Goal: Information Seeking & Learning: Learn about a topic

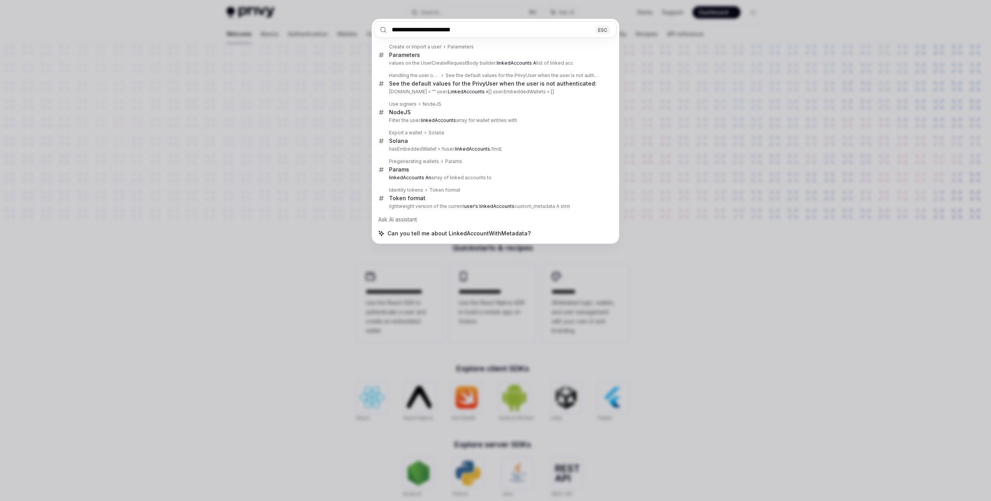
type input "**********"
click at [224, 131] on div "**********" at bounding box center [495, 250] width 991 height 501
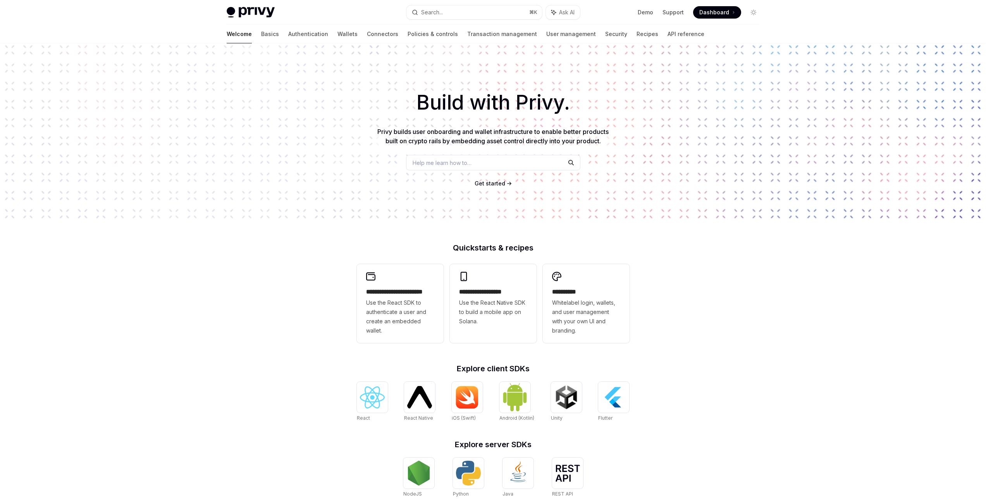
click at [500, 182] on span "Get started" at bounding box center [489, 183] width 31 height 7
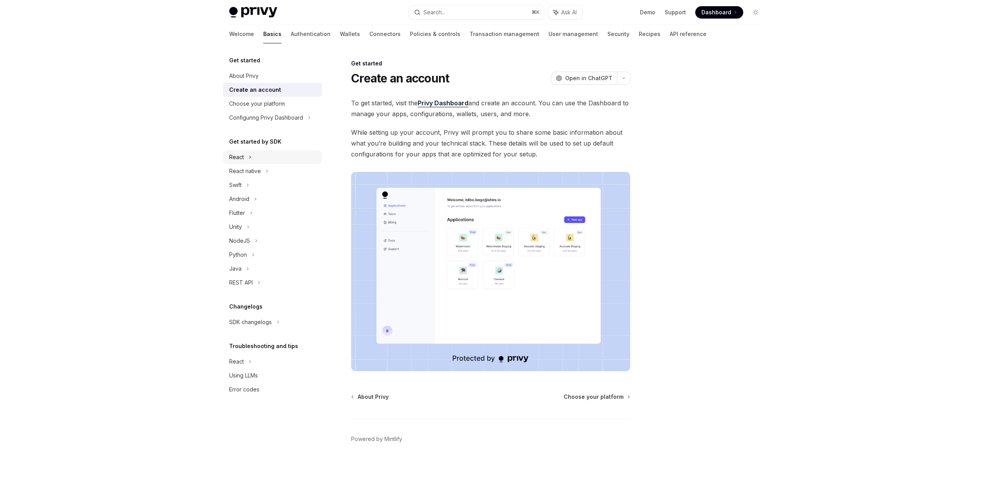
click at [252, 157] on div "React" at bounding box center [272, 157] width 99 height 14
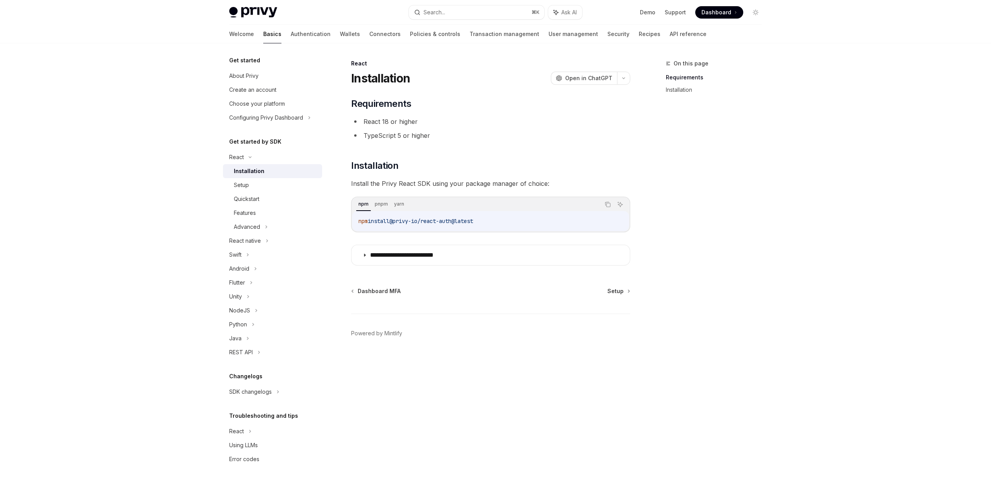
click at [264, 170] on div "Installation" at bounding box center [276, 171] width 84 height 9
click at [257, 184] on div "Setup" at bounding box center [276, 184] width 84 height 9
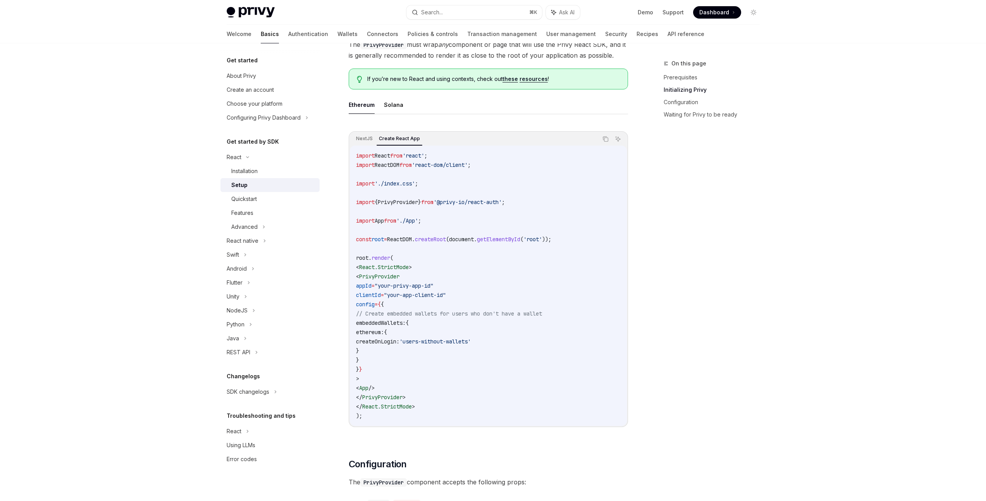
scroll to position [184, 0]
click at [405, 202] on span "PrivyProvider" at bounding box center [398, 201] width 40 height 7
click at [268, 196] on div "Quickstart" at bounding box center [273, 198] width 84 height 9
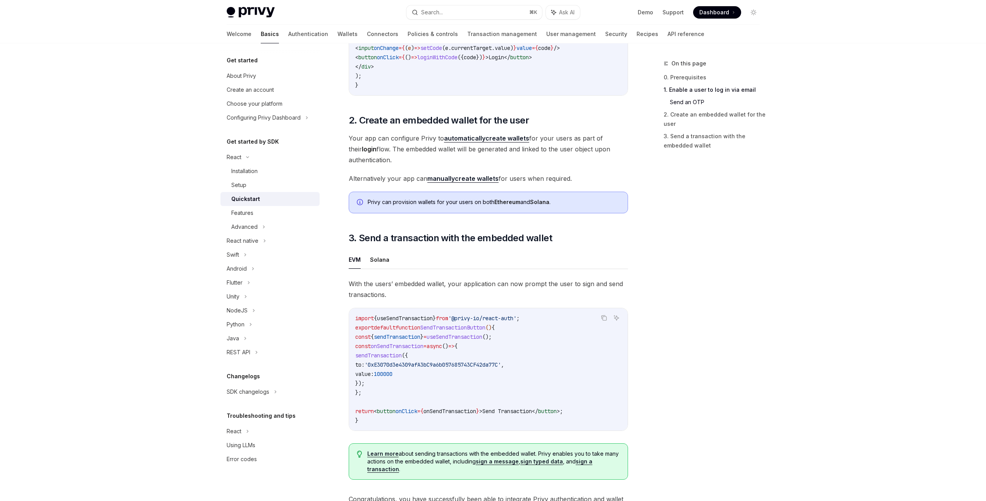
scroll to position [557, 0]
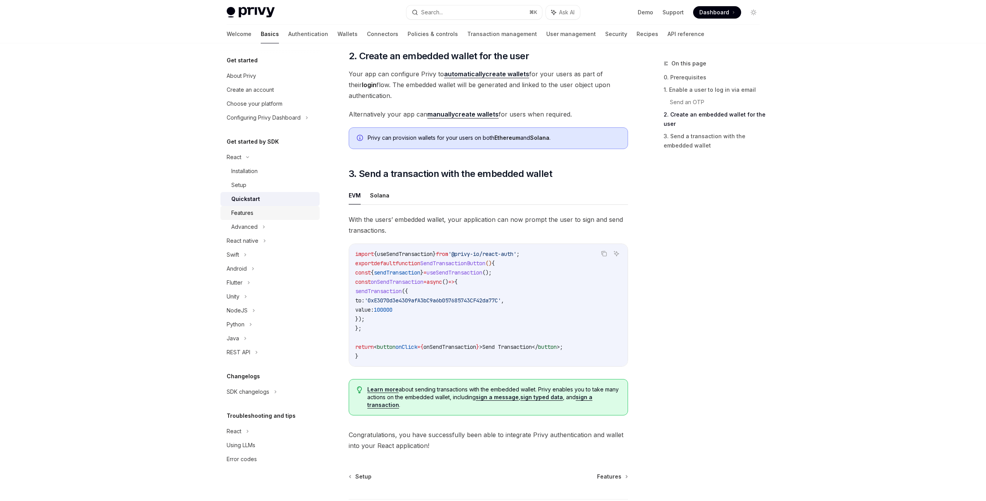
click at [275, 214] on div "Features" at bounding box center [273, 212] width 84 height 9
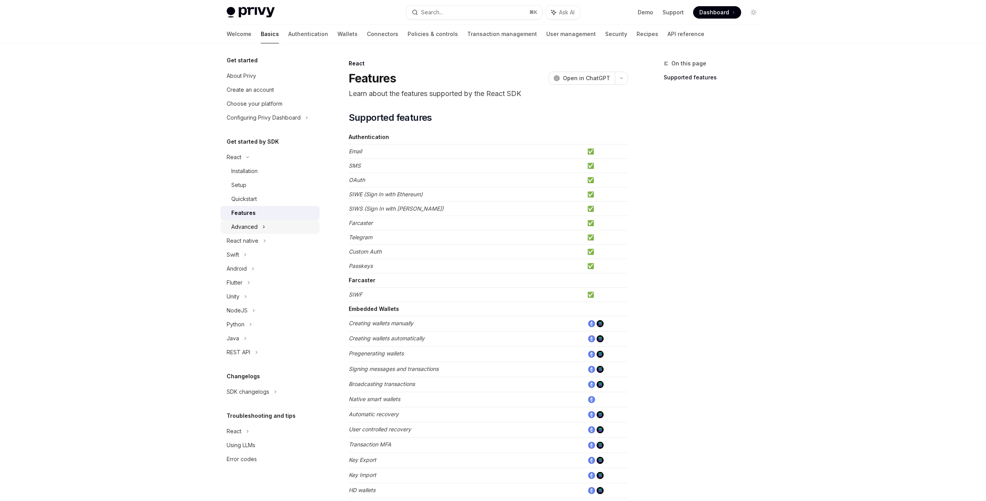
click at [272, 223] on div "Advanced" at bounding box center [269, 227] width 99 height 14
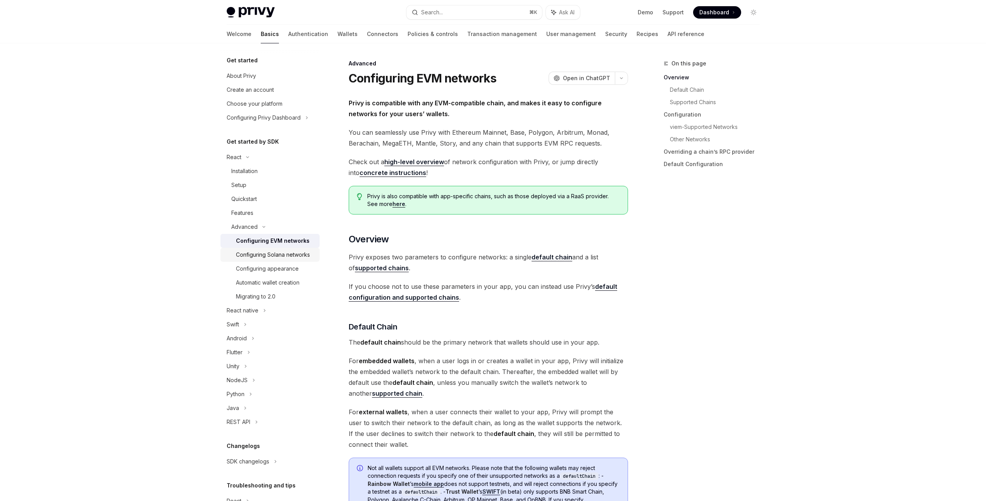
click at [285, 254] on div "Configuring Solana networks" at bounding box center [273, 254] width 74 height 9
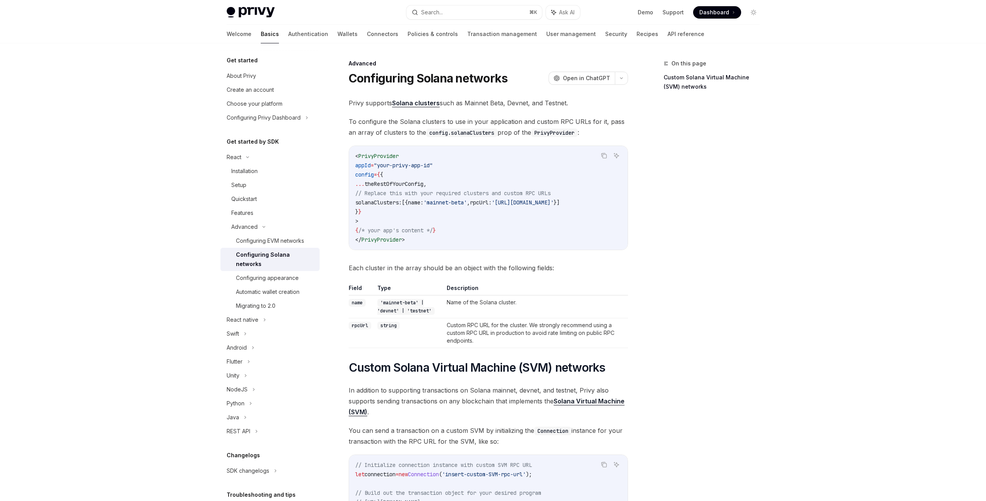
click at [400, 306] on code "'mainnet-beta' | 'devnet' | 'testnet'" at bounding box center [405, 307] width 57 height 16
click at [286, 280] on div "Configuring appearance" at bounding box center [267, 277] width 63 height 9
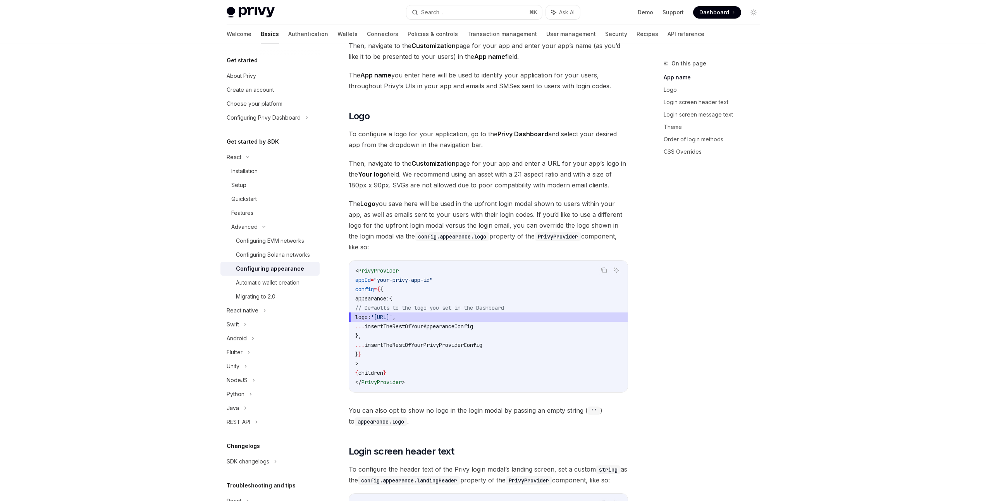
scroll to position [211, 0]
click at [282, 287] on div "Automatic wallet creation" at bounding box center [268, 282] width 64 height 9
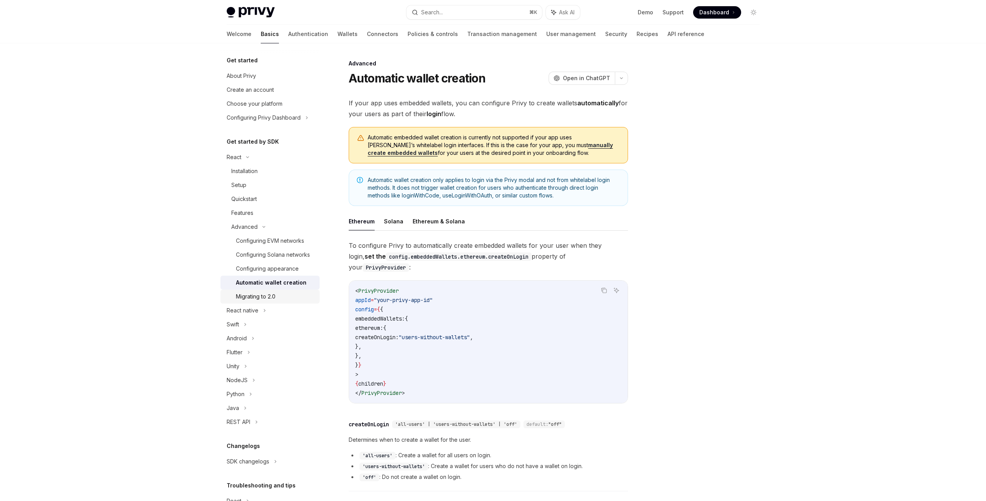
click at [280, 301] on div "Migrating to 2.0" at bounding box center [275, 296] width 79 height 9
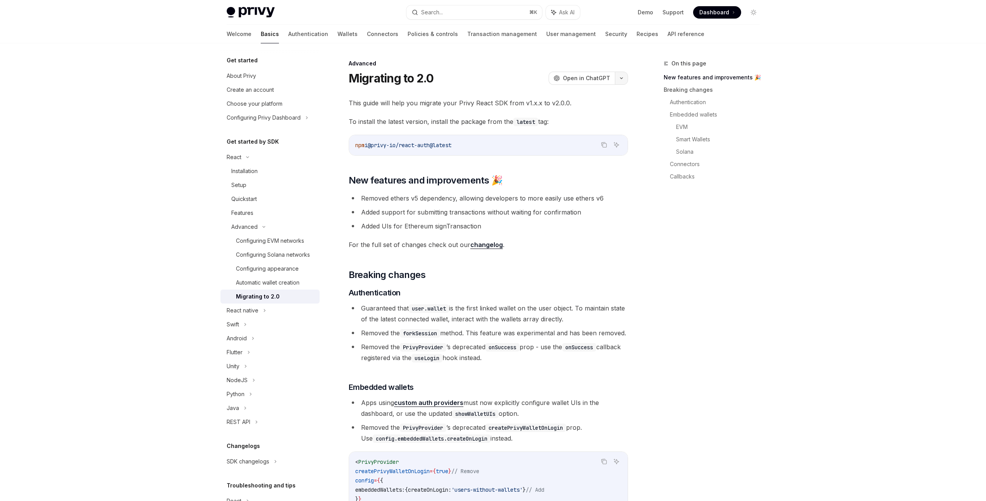
click at [622, 78] on icon "button" at bounding box center [621, 78] width 2 height 1
click at [655, 234] on div "On this page New features and improvements 🎉 Breaking changes Authentication Em…" at bounding box center [707, 280] width 118 height 442
click at [595, 77] on span "Open in ChatGPT" at bounding box center [586, 78] width 47 height 8
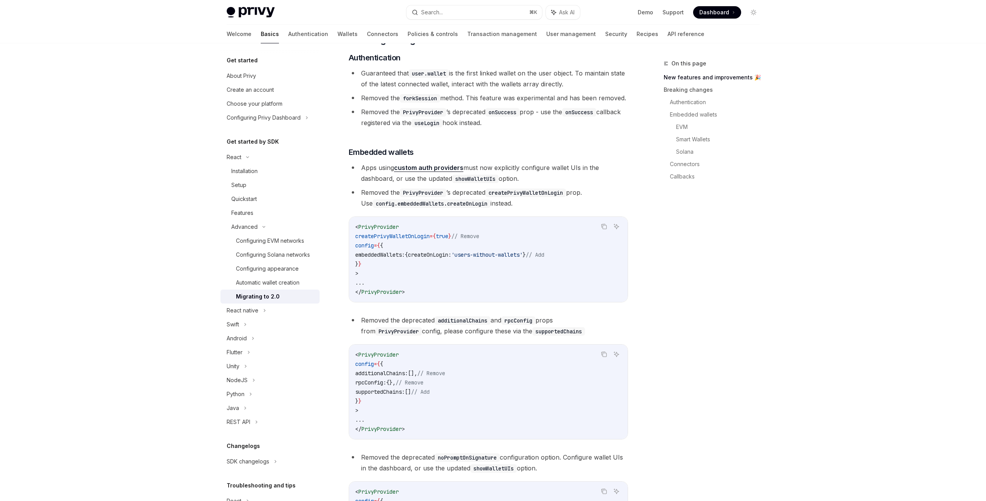
scroll to position [281, 0]
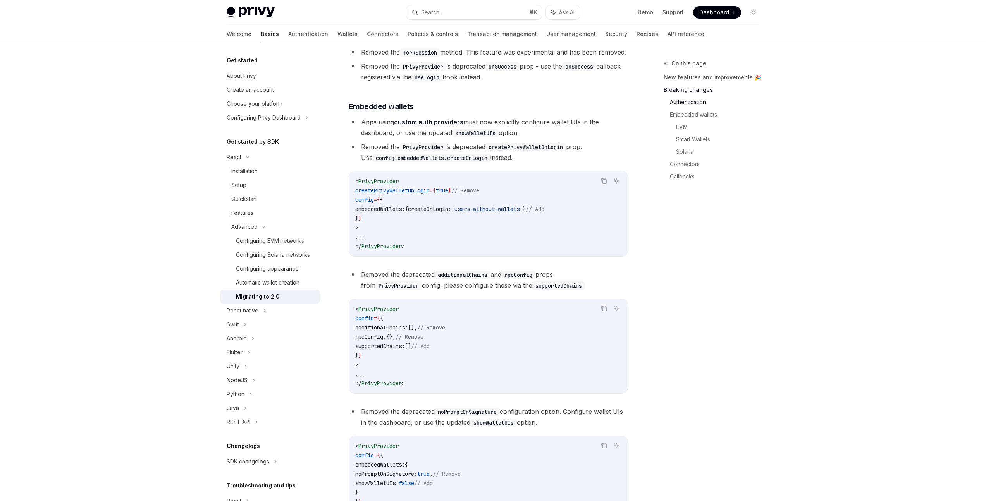
click at [421, 194] on span "createPrivyWalletOnLogin" at bounding box center [392, 190] width 74 height 7
copy span "createPrivyWalletOnLogin"
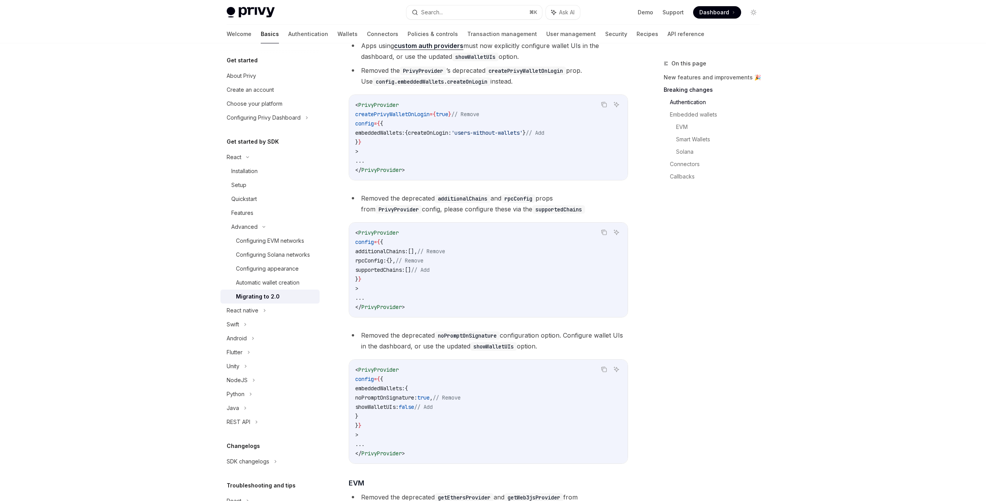
scroll to position [364, 0]
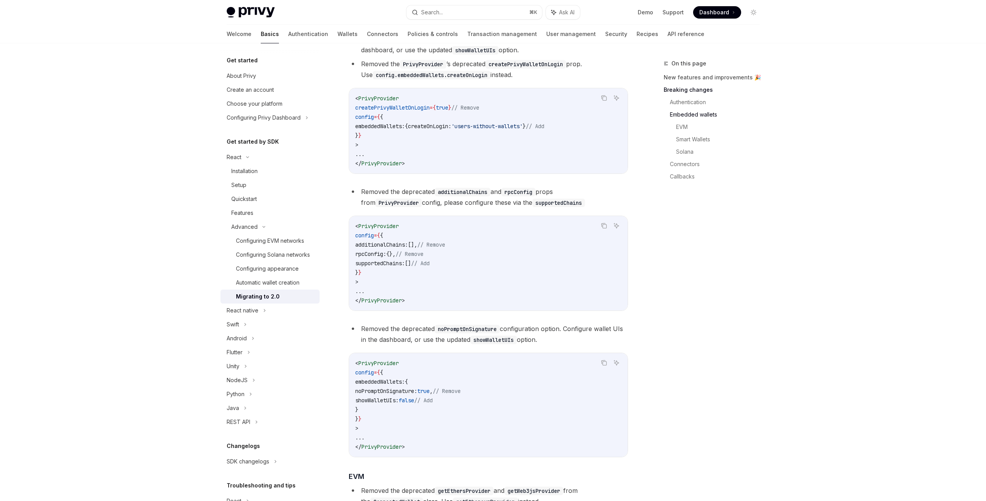
click at [398, 248] on span "additionalChains:" at bounding box center [381, 244] width 53 height 7
copy span "additionalChains"
click at [393, 267] on span "supportedChains:" at bounding box center [380, 263] width 50 height 7
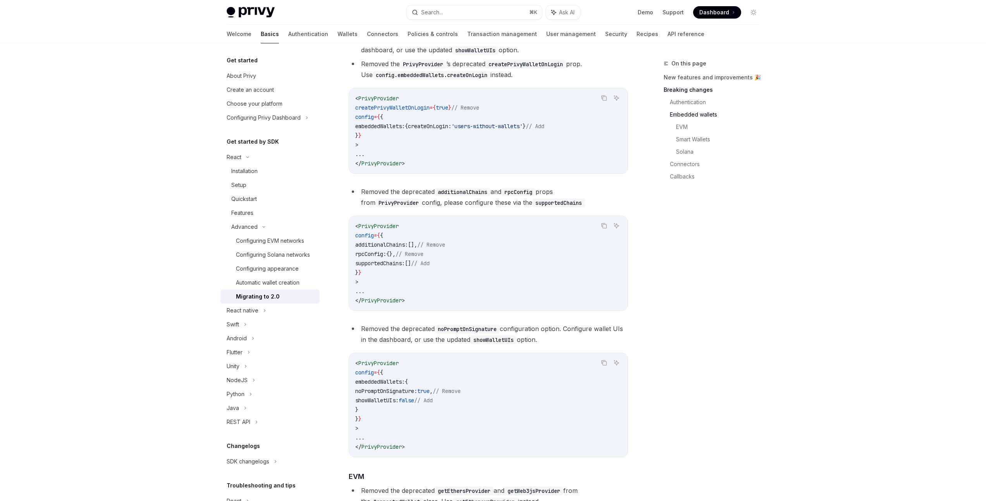
copy span "supportedChains"
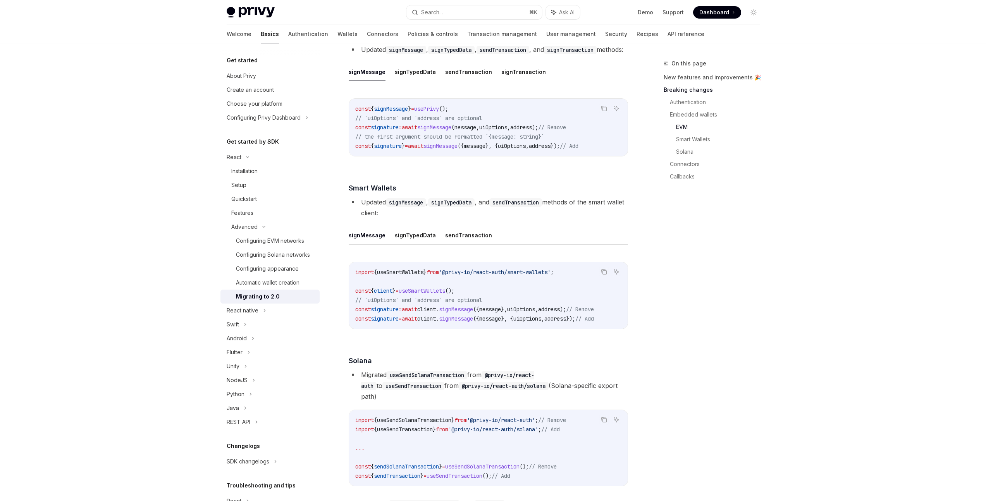
scroll to position [1153, 0]
click at [704, 139] on link "Smart Wallets" at bounding box center [721, 139] width 90 height 12
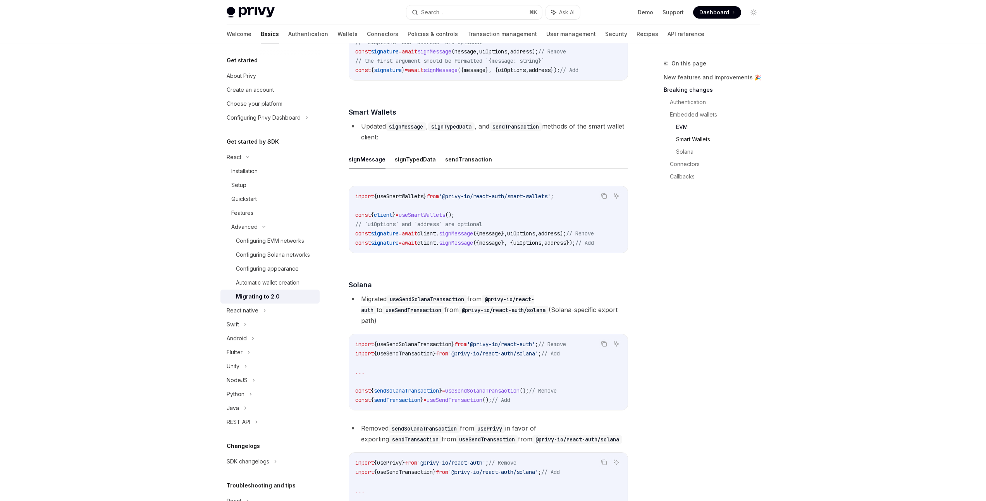
scroll to position [1301, 0]
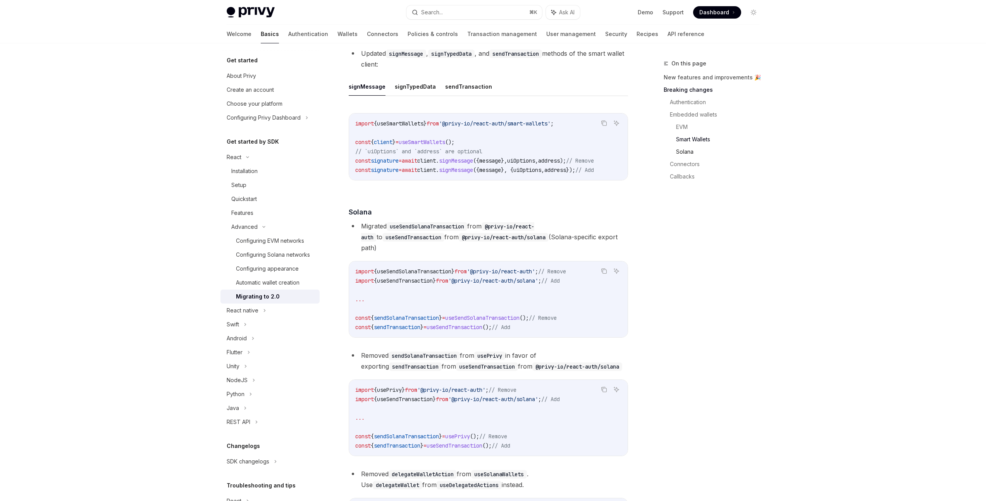
click at [694, 153] on link "Solana" at bounding box center [721, 152] width 90 height 12
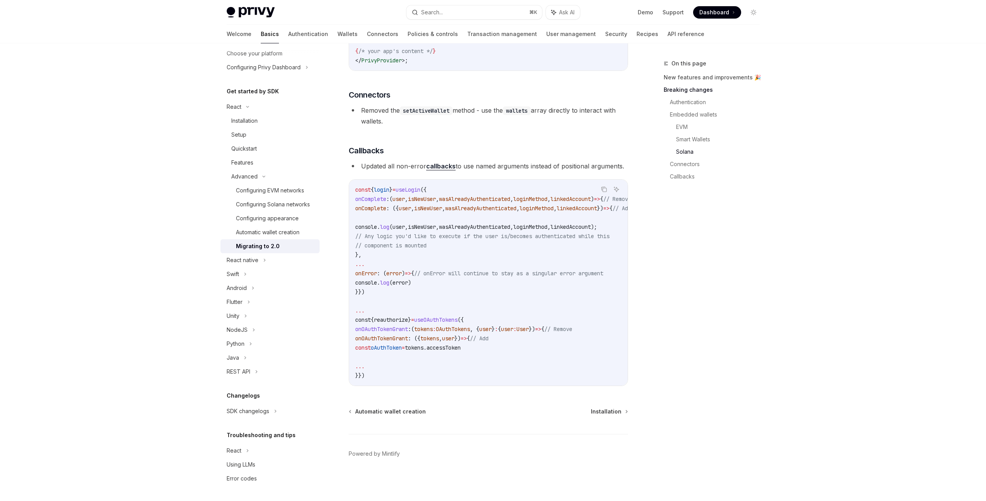
scroll to position [47, 0]
click at [279, 210] on div "Configuring Solana networks" at bounding box center [273, 207] width 74 height 9
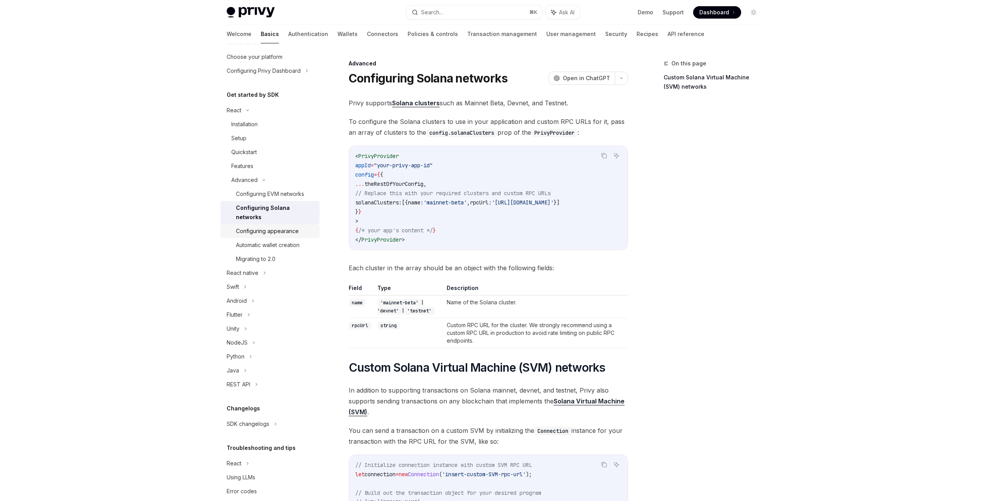
click at [275, 228] on div "Configuring appearance" at bounding box center [267, 231] width 63 height 9
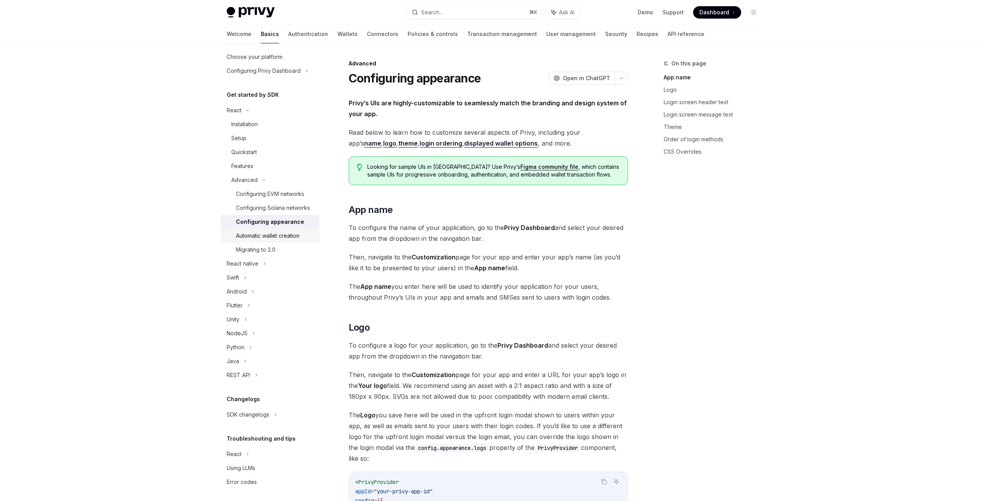
click at [282, 241] on div "Automatic wallet creation" at bounding box center [268, 235] width 64 height 9
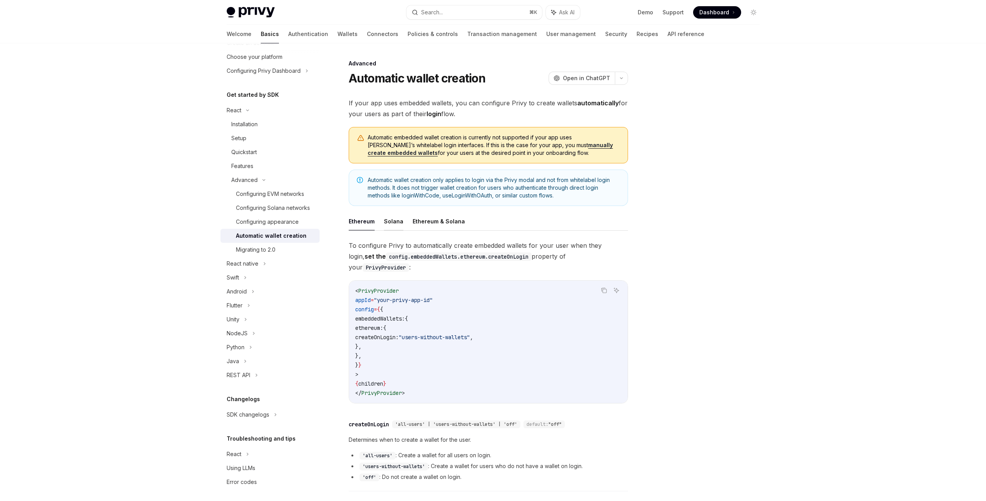
click at [394, 222] on button "Solana" at bounding box center [393, 221] width 19 height 18
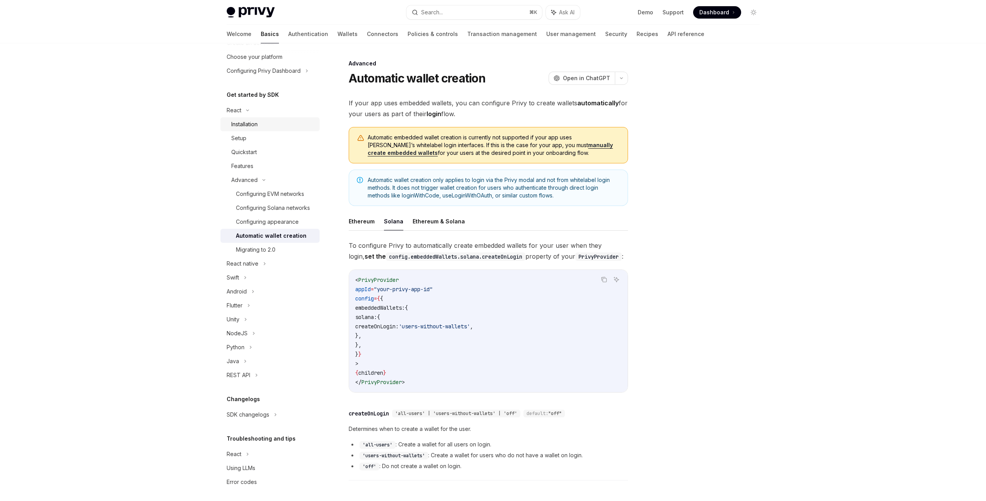
click at [247, 127] on div "Installation" at bounding box center [244, 124] width 26 height 9
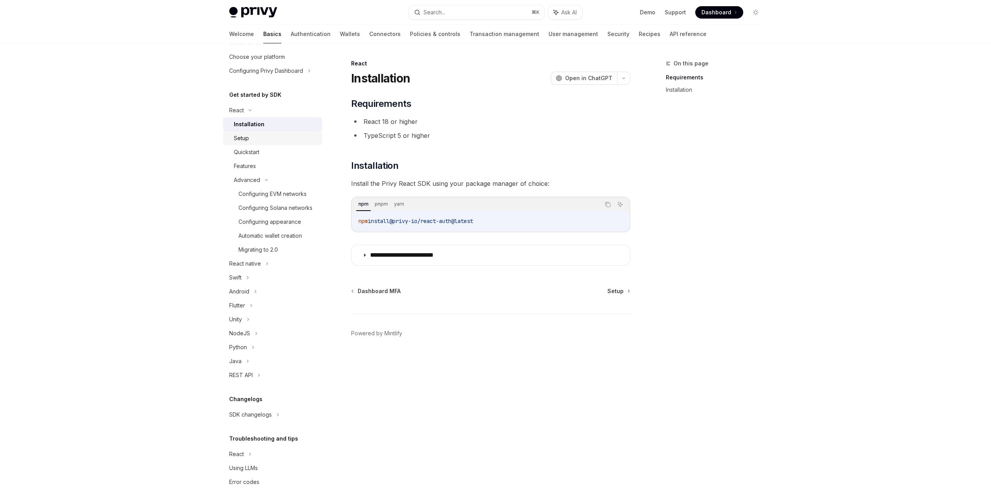
click at [243, 142] on div "Setup" at bounding box center [241, 138] width 15 height 9
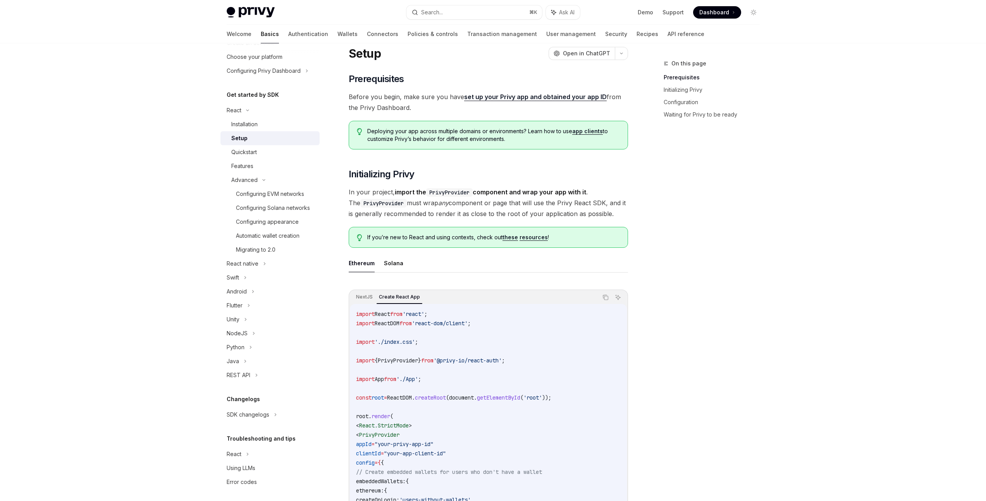
scroll to position [70, 0]
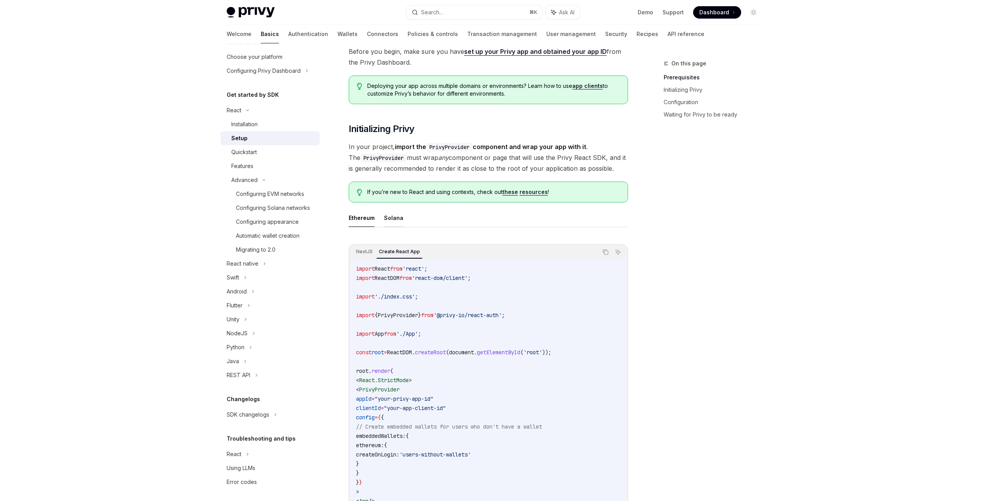
click at [394, 218] on button "Solana" at bounding box center [393, 218] width 19 height 18
click at [373, 219] on button "Ethereum" at bounding box center [362, 218] width 26 height 18
click at [392, 222] on button "Solana" at bounding box center [393, 218] width 19 height 18
click at [366, 221] on button "Ethereum" at bounding box center [362, 218] width 26 height 18
click at [388, 223] on button "Solana" at bounding box center [393, 218] width 19 height 18
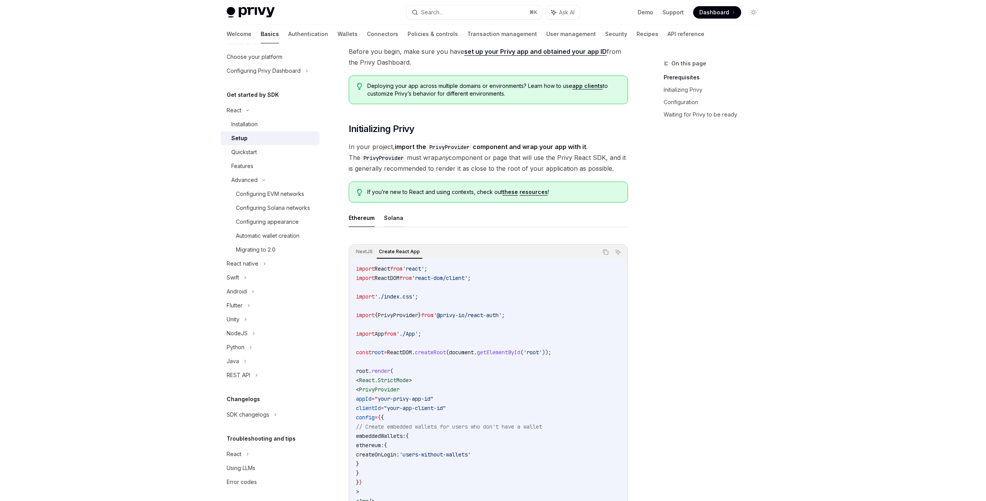
type textarea "*"
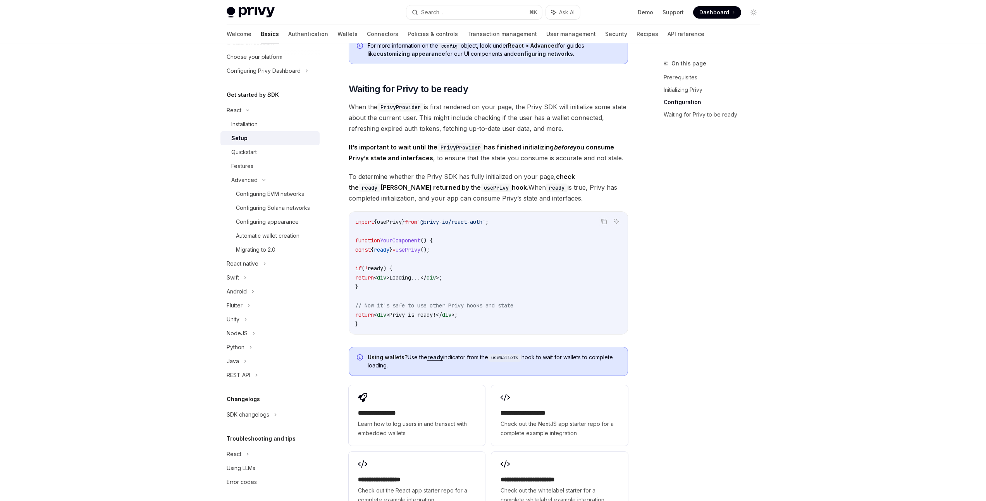
scroll to position [811, 0]
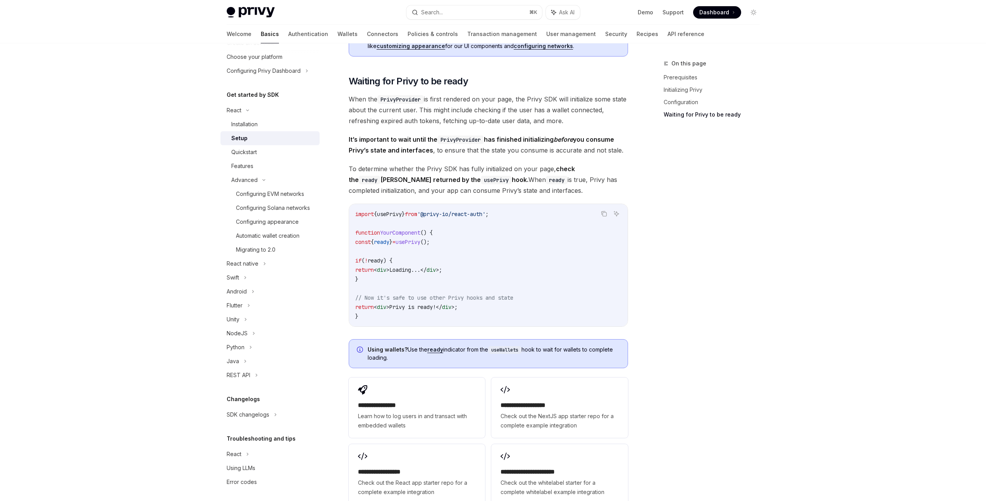
click at [420, 243] on span "usePrivy" at bounding box center [407, 242] width 25 height 7
